Goal: Find specific page/section: Find specific page/section

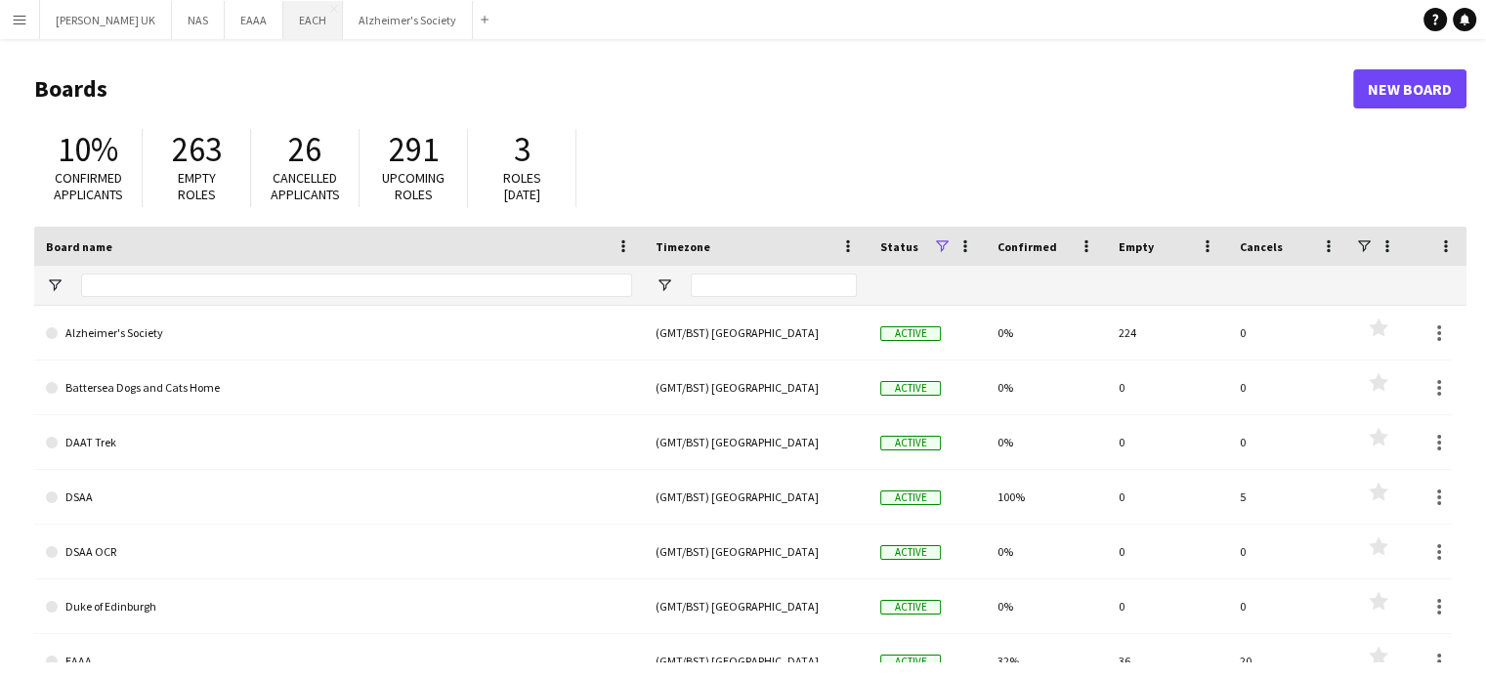
click at [283, 22] on button "EACH Close" at bounding box center [313, 20] width 60 height 38
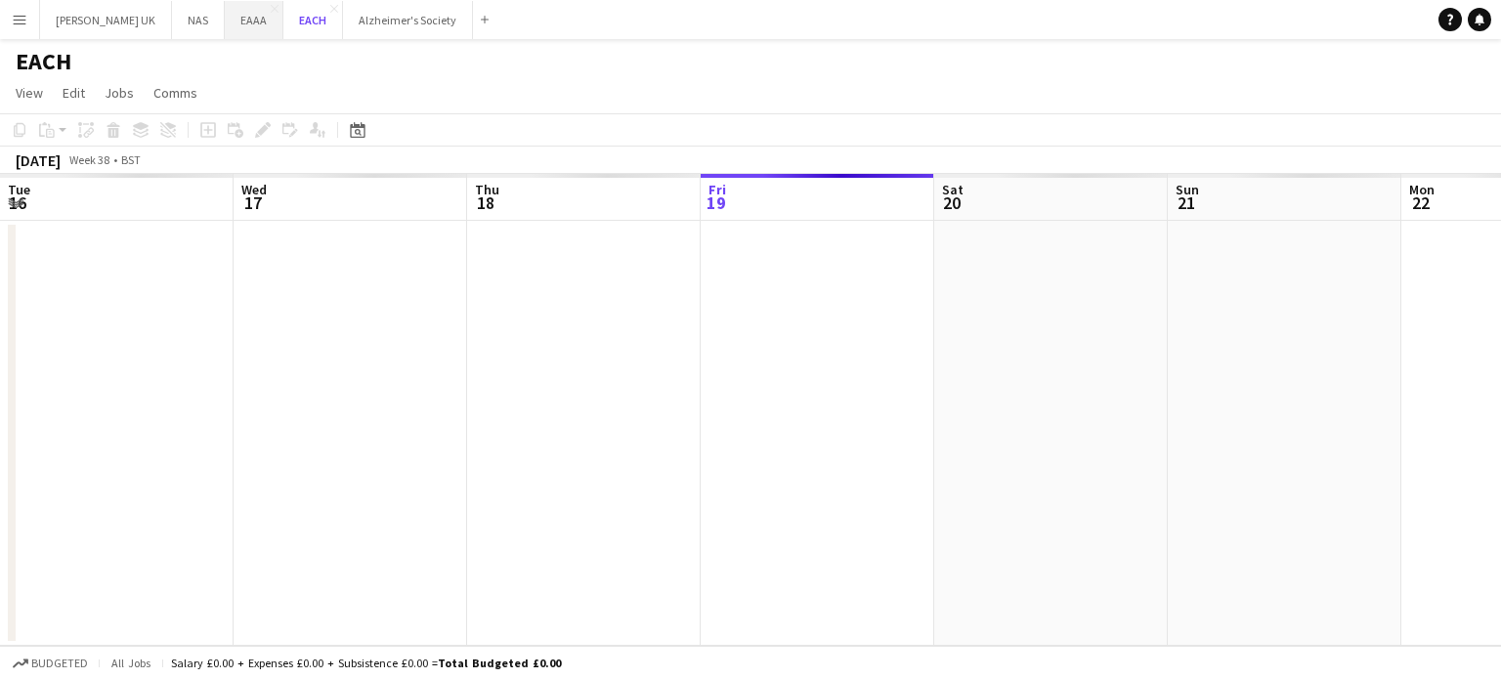
scroll to position [0, 467]
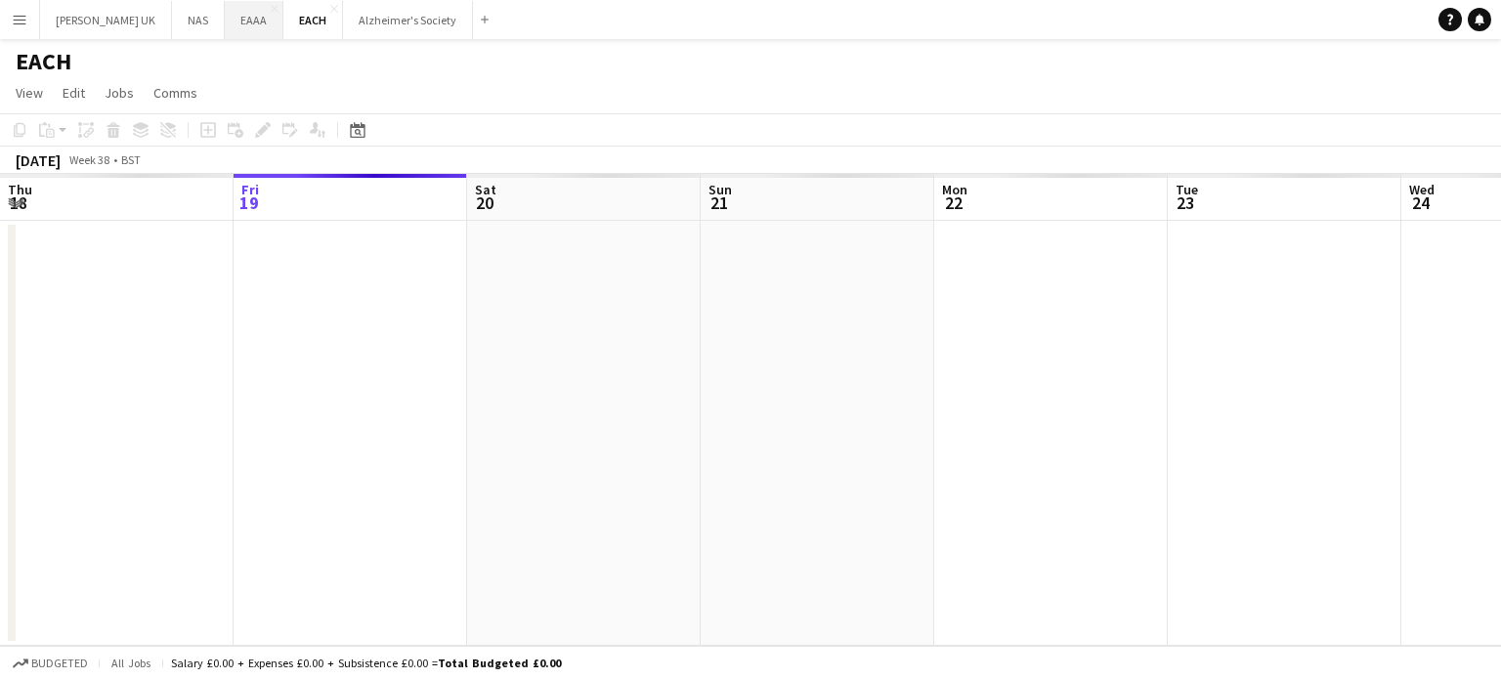
click at [234, 26] on button "EAAA Close" at bounding box center [254, 20] width 59 height 38
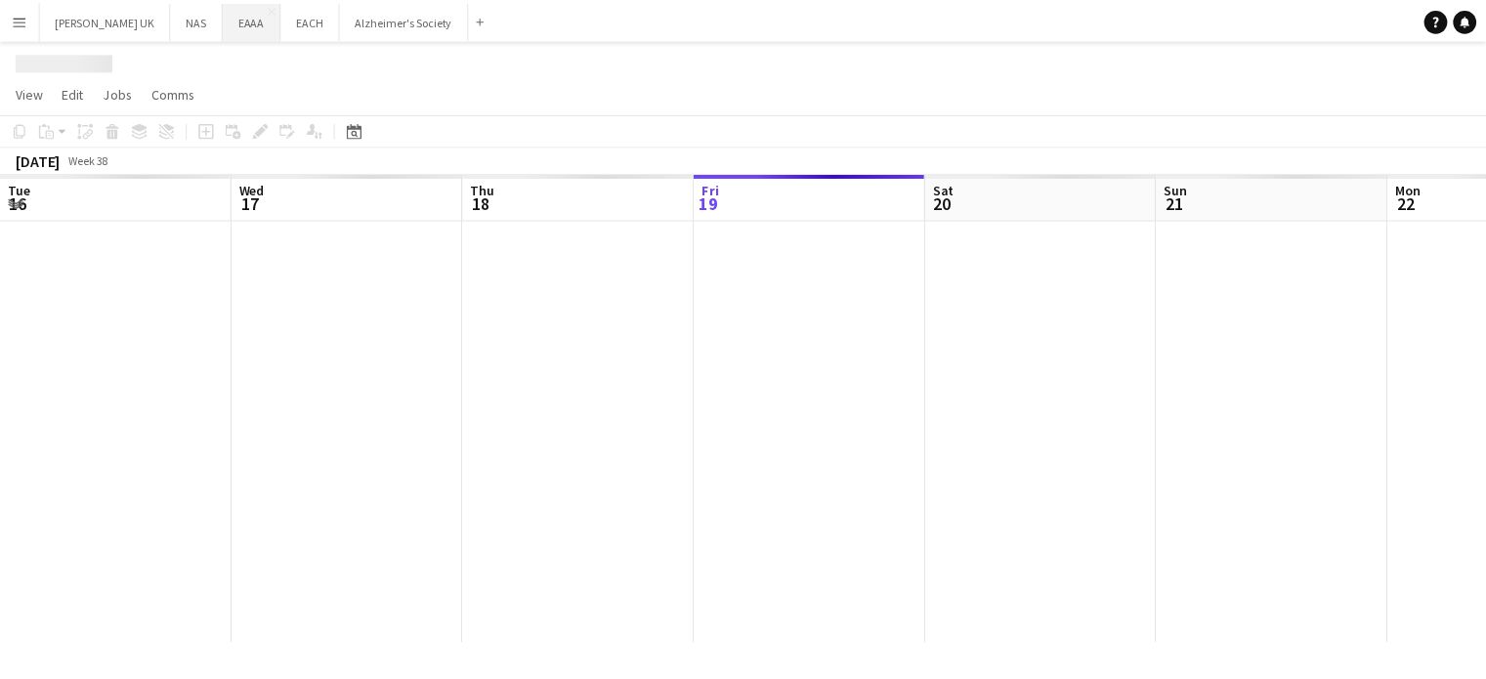
scroll to position [0, 467]
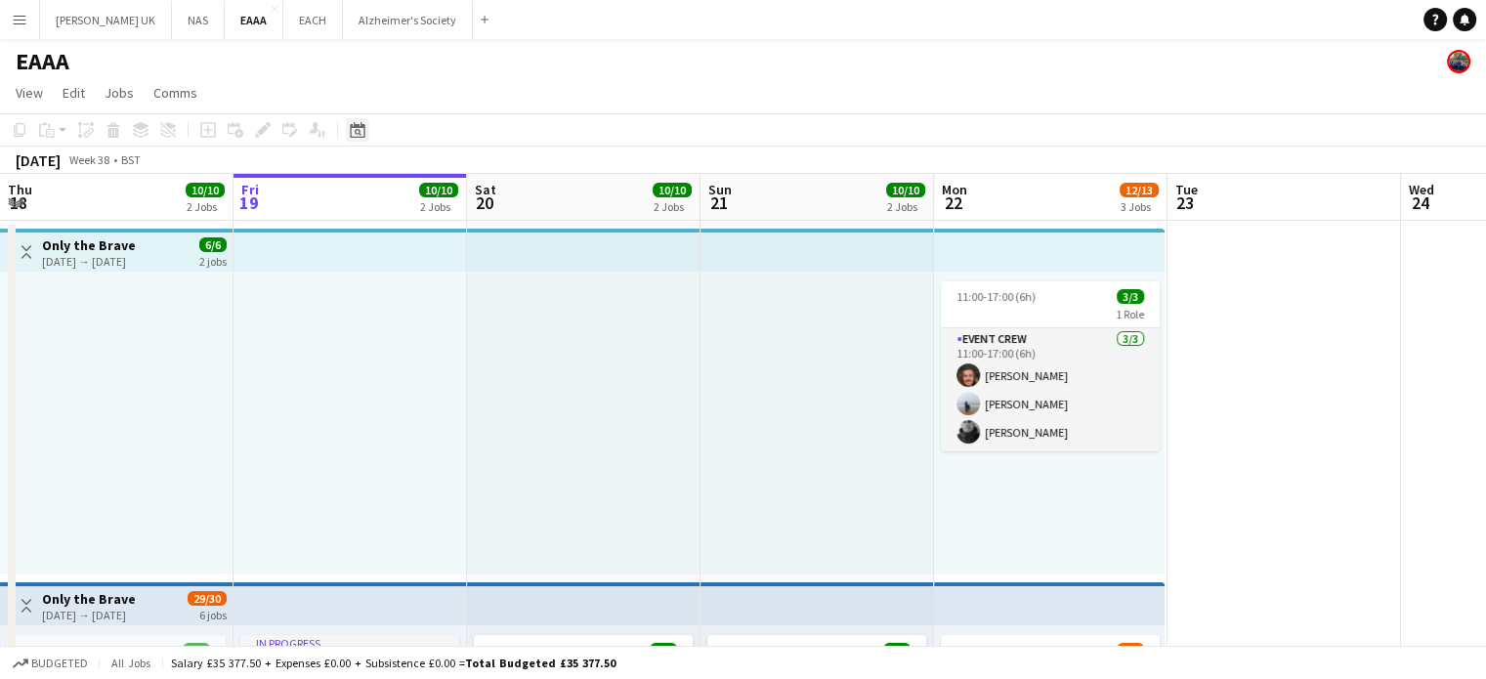
click at [350, 137] on icon "Date picker" at bounding box center [358, 130] width 16 height 16
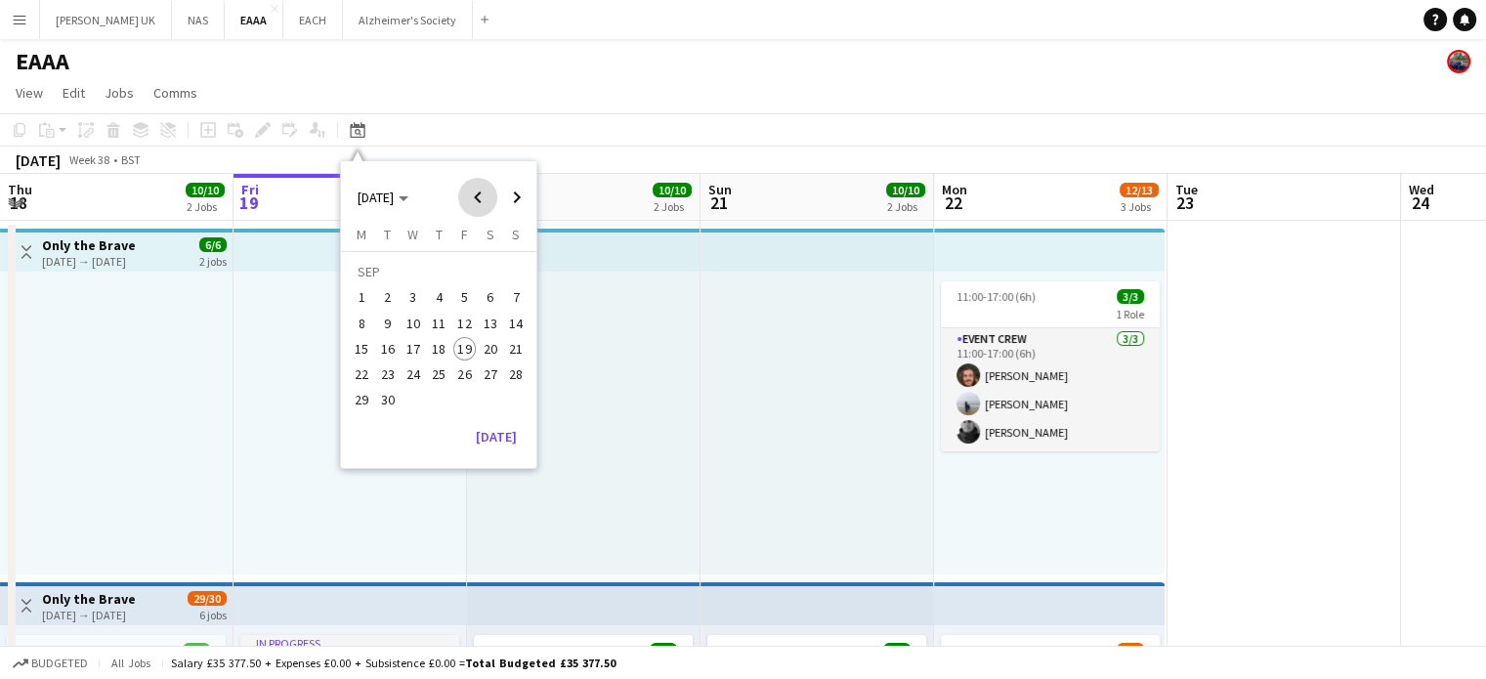
click at [469, 196] on span "Previous month" at bounding box center [477, 197] width 39 height 39
click at [487, 300] on span "10" at bounding box center [490, 302] width 23 height 23
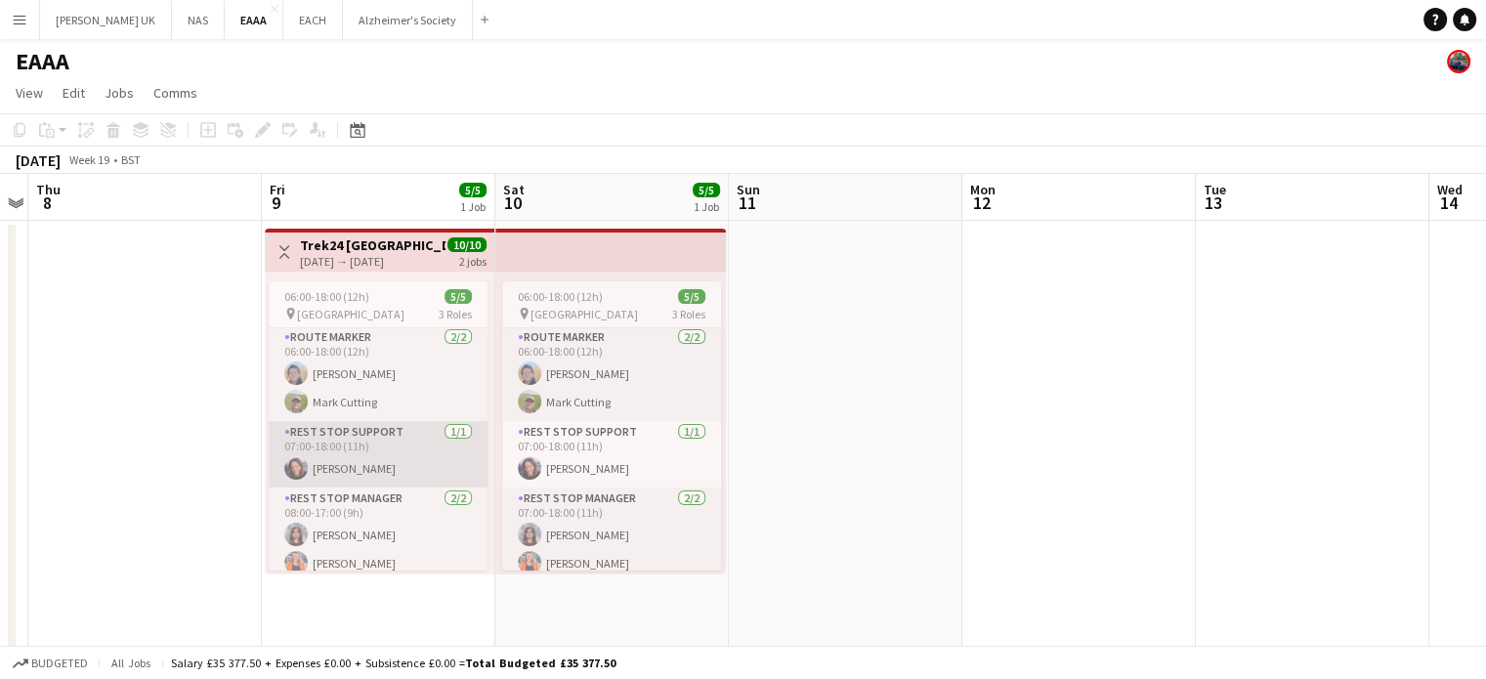
scroll to position [0, 0]
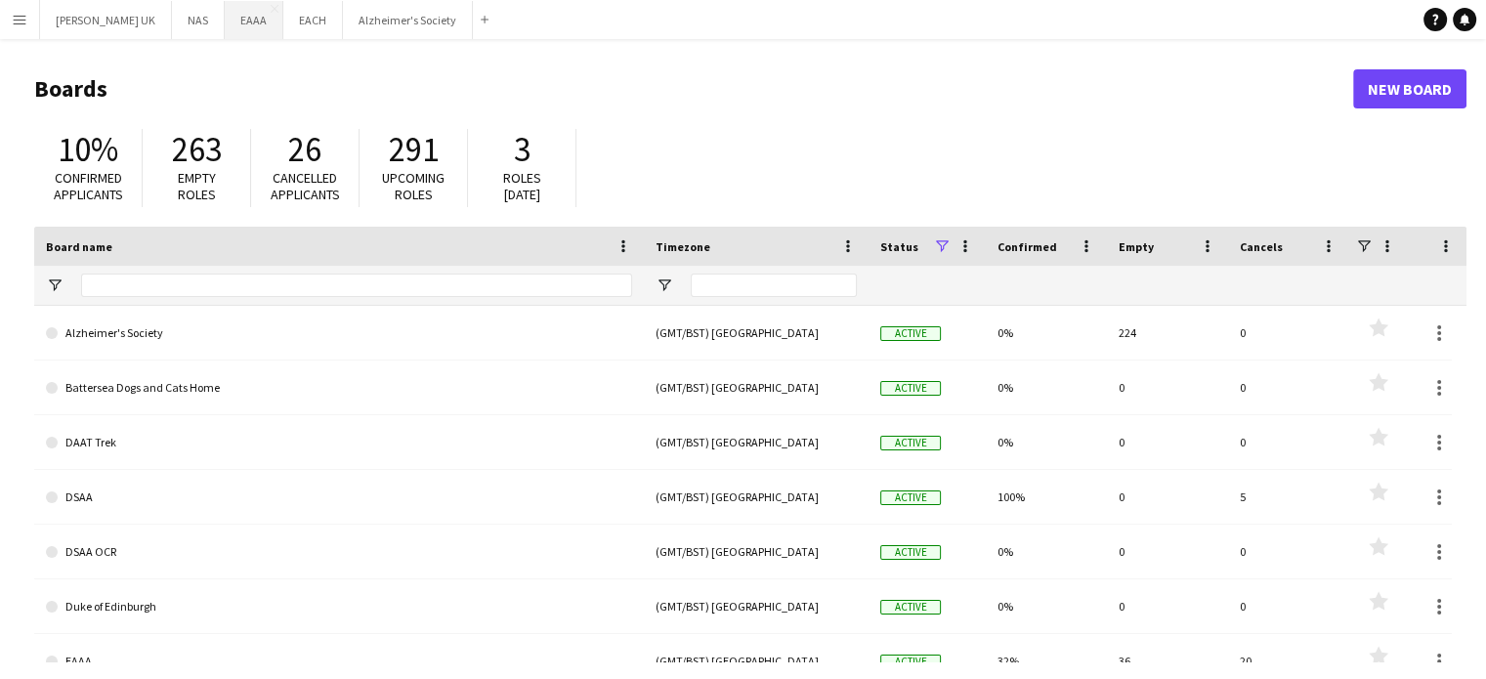
click at [253, 20] on button "EAAA Close" at bounding box center [254, 20] width 59 height 38
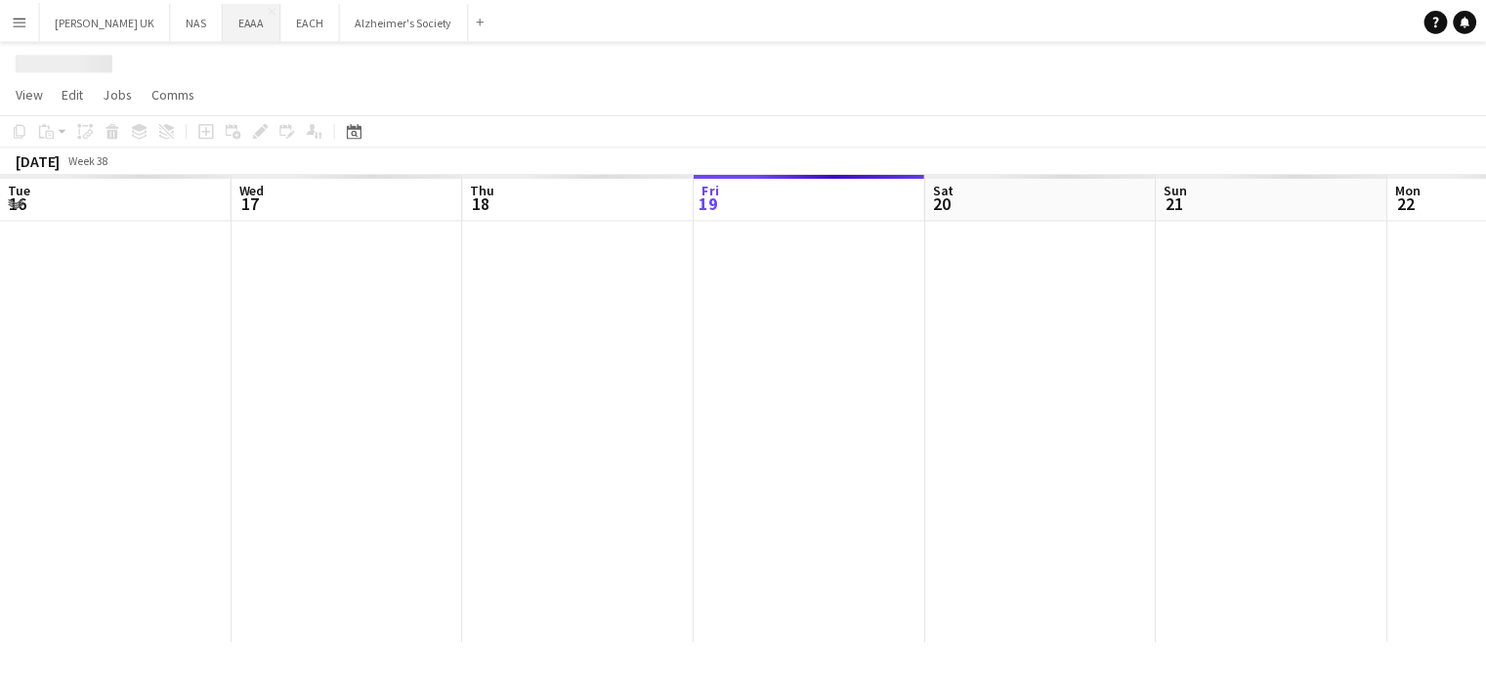
scroll to position [0, 467]
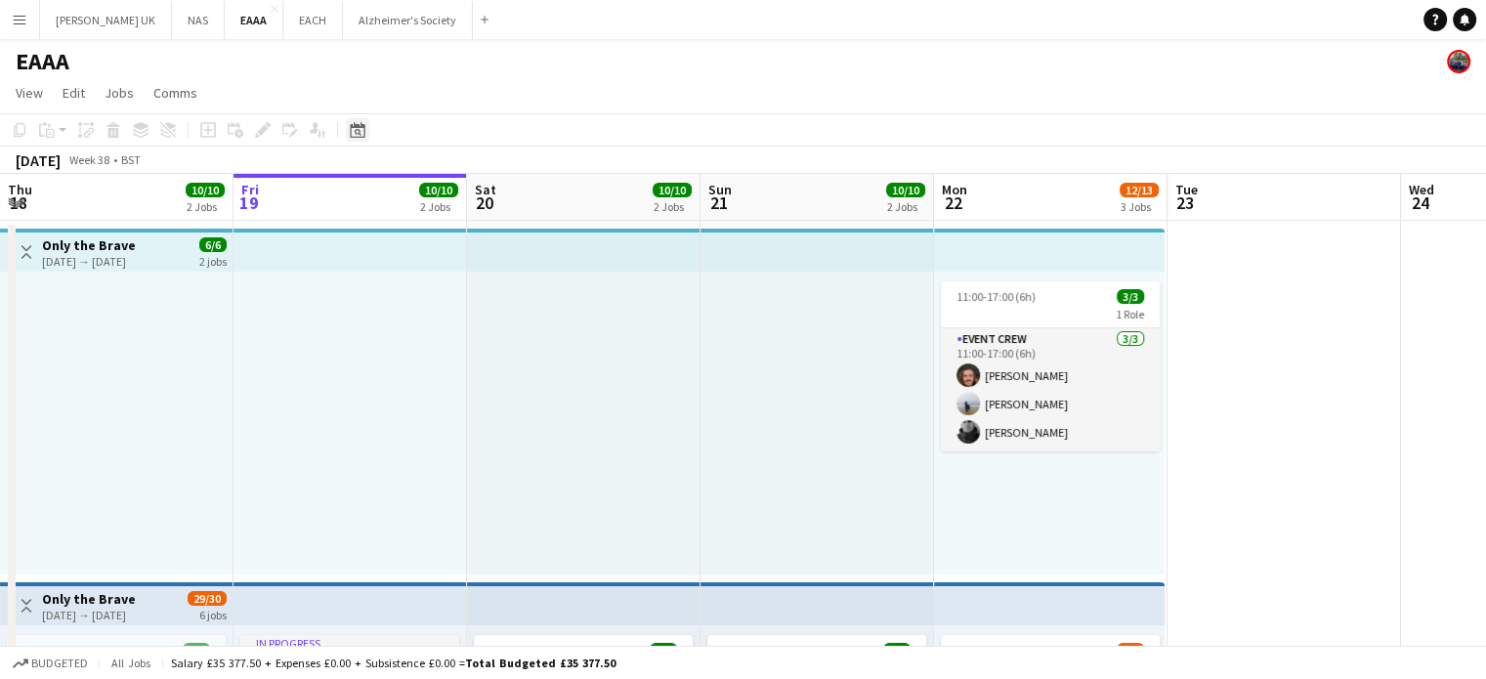
click at [352, 129] on icon "Date picker" at bounding box center [358, 130] width 16 height 16
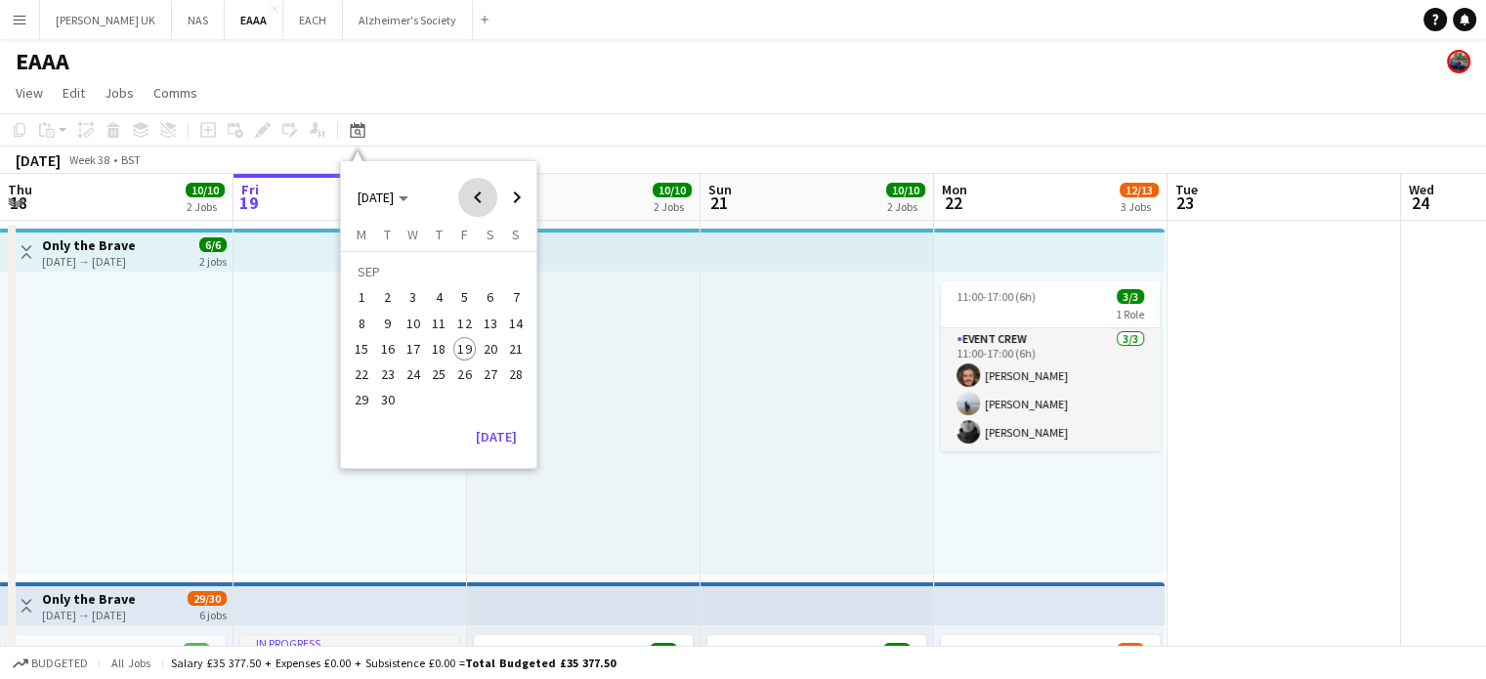
click at [472, 194] on span "Previous month" at bounding box center [477, 197] width 39 height 39
click at [469, 320] on span "13" at bounding box center [464, 328] width 23 height 23
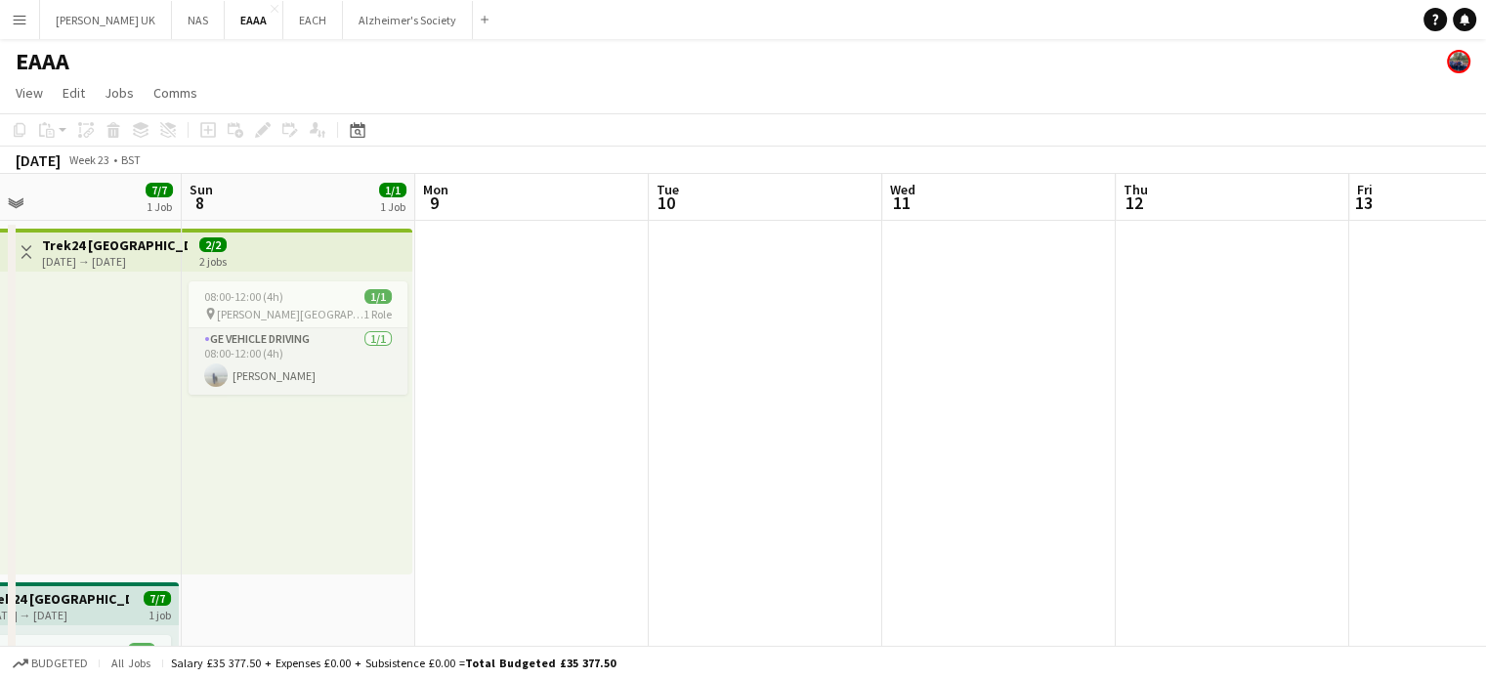
drag, startPoint x: 125, startPoint y: 339, endPoint x: 756, endPoint y: 326, distance: 631.3
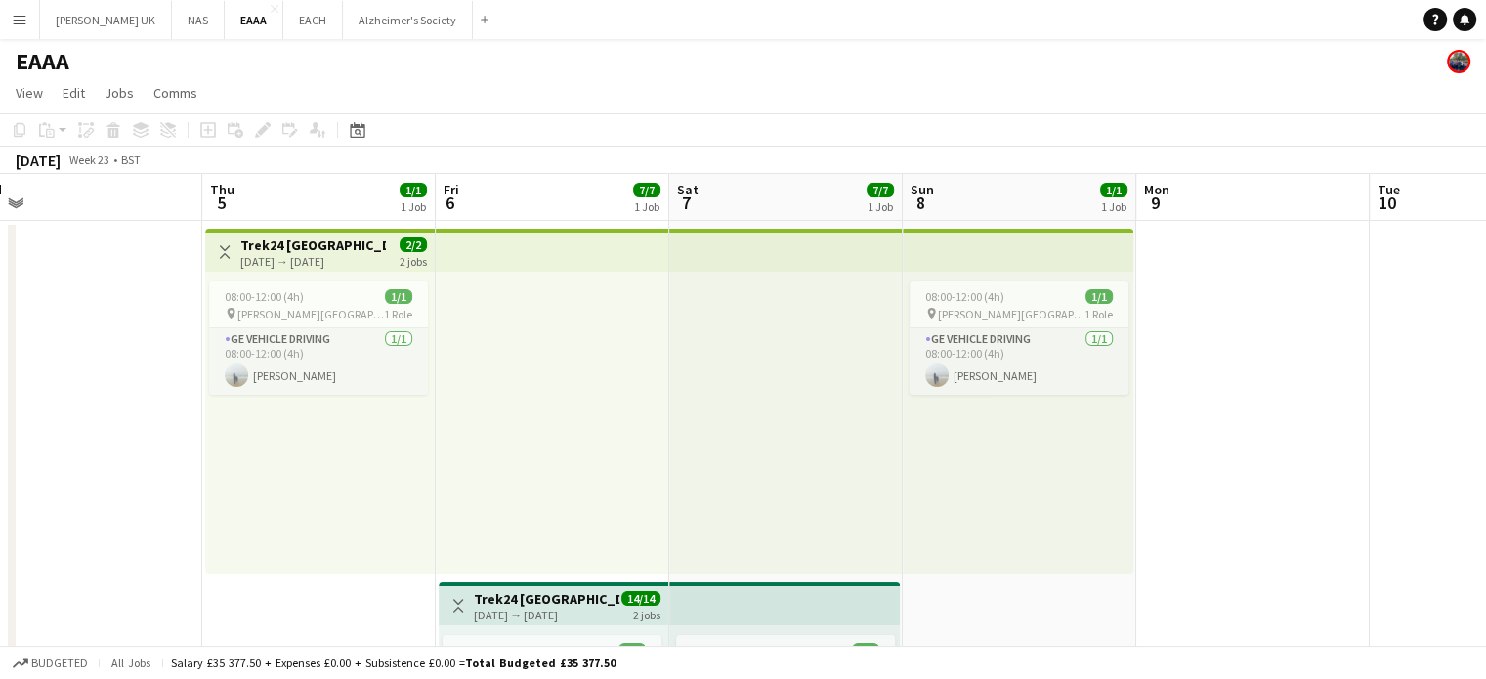
scroll to position [0, 497]
drag, startPoint x: 711, startPoint y: 367, endPoint x: 1346, endPoint y: 316, distance: 637.2
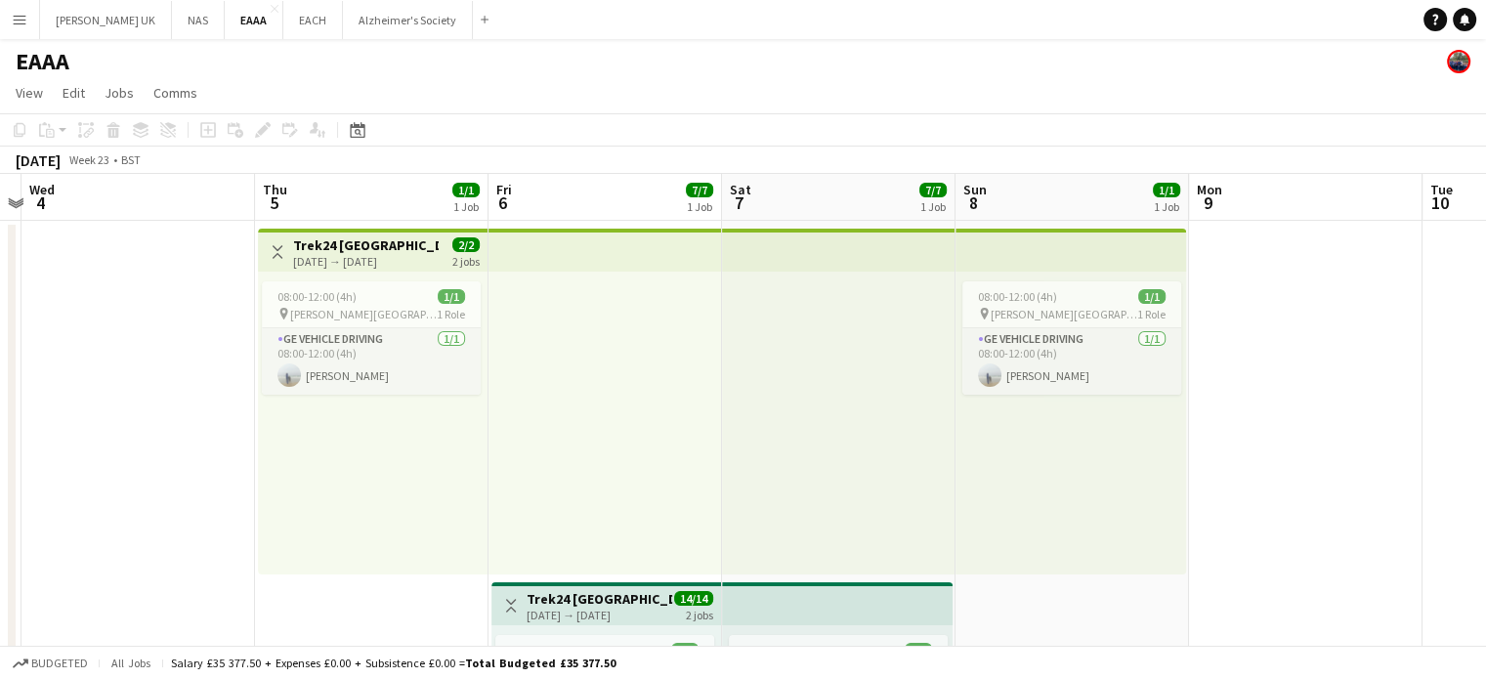
scroll to position [0, 444]
drag, startPoint x: 139, startPoint y: 394, endPoint x: 192, endPoint y: 391, distance: 53.8
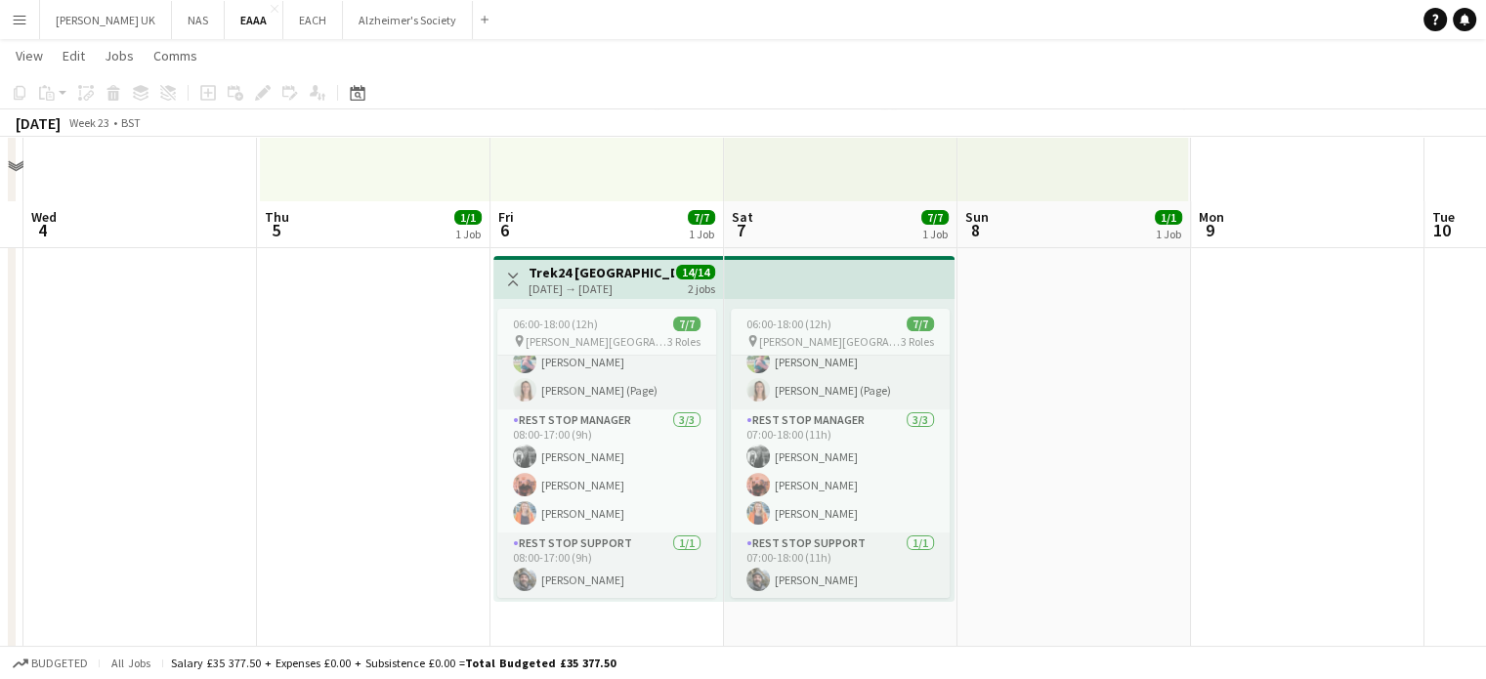
scroll to position [293, 0]
